Goal: Browse casually

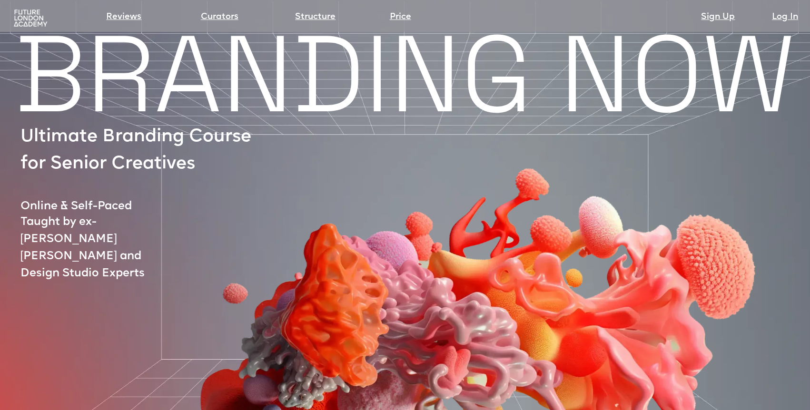
click at [23, 9] on div "Reviews Curators Structure Price Sign Up Log In" at bounding box center [405, 12] width 800 height 20
click at [28, 17] on img at bounding box center [30, 18] width 37 height 19
click at [34, 18] on img at bounding box center [30, 18] width 37 height 19
click at [41, 20] on img at bounding box center [30, 18] width 37 height 19
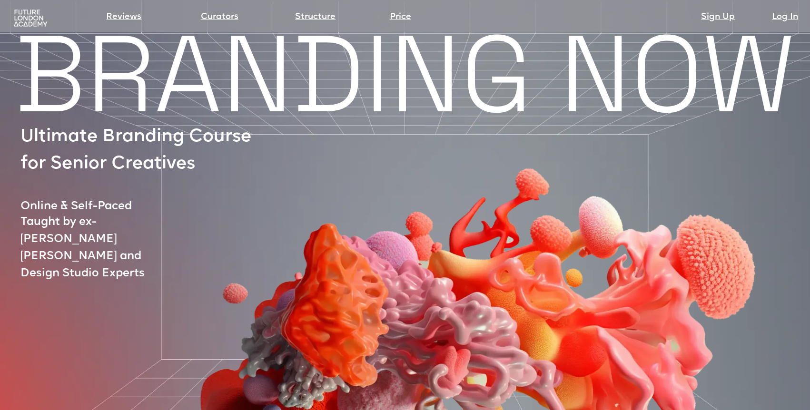
click at [38, 22] on img at bounding box center [30, 18] width 37 height 19
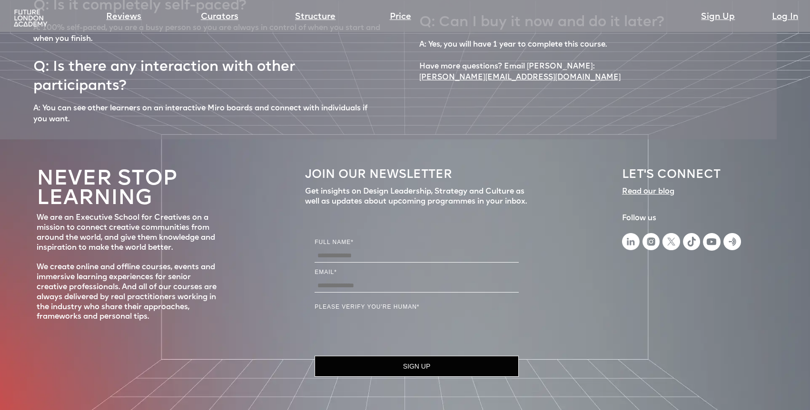
scroll to position [4305, 0]
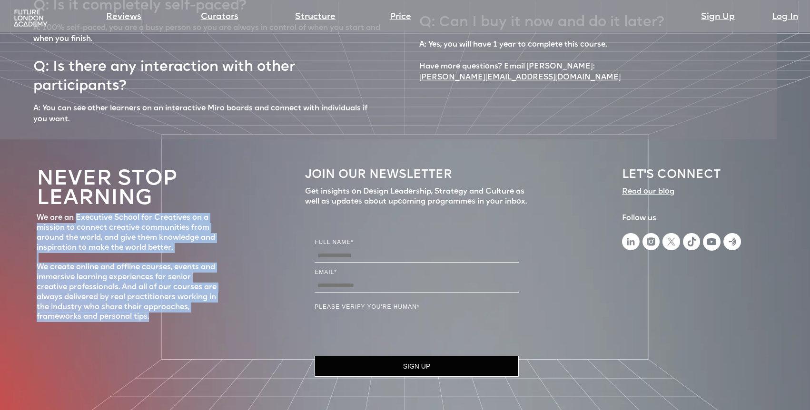
drag, startPoint x: 78, startPoint y: 184, endPoint x: 198, endPoint y: 284, distance: 156.5
click at [198, 284] on div "We are an Executive School for Creatives on a mission to connect creative commu…" at bounding box center [129, 267] width 185 height 109
copy div "Executive School for Creatives on a mission to connect creative communities fro…"
